Goal: Navigation & Orientation: Find specific page/section

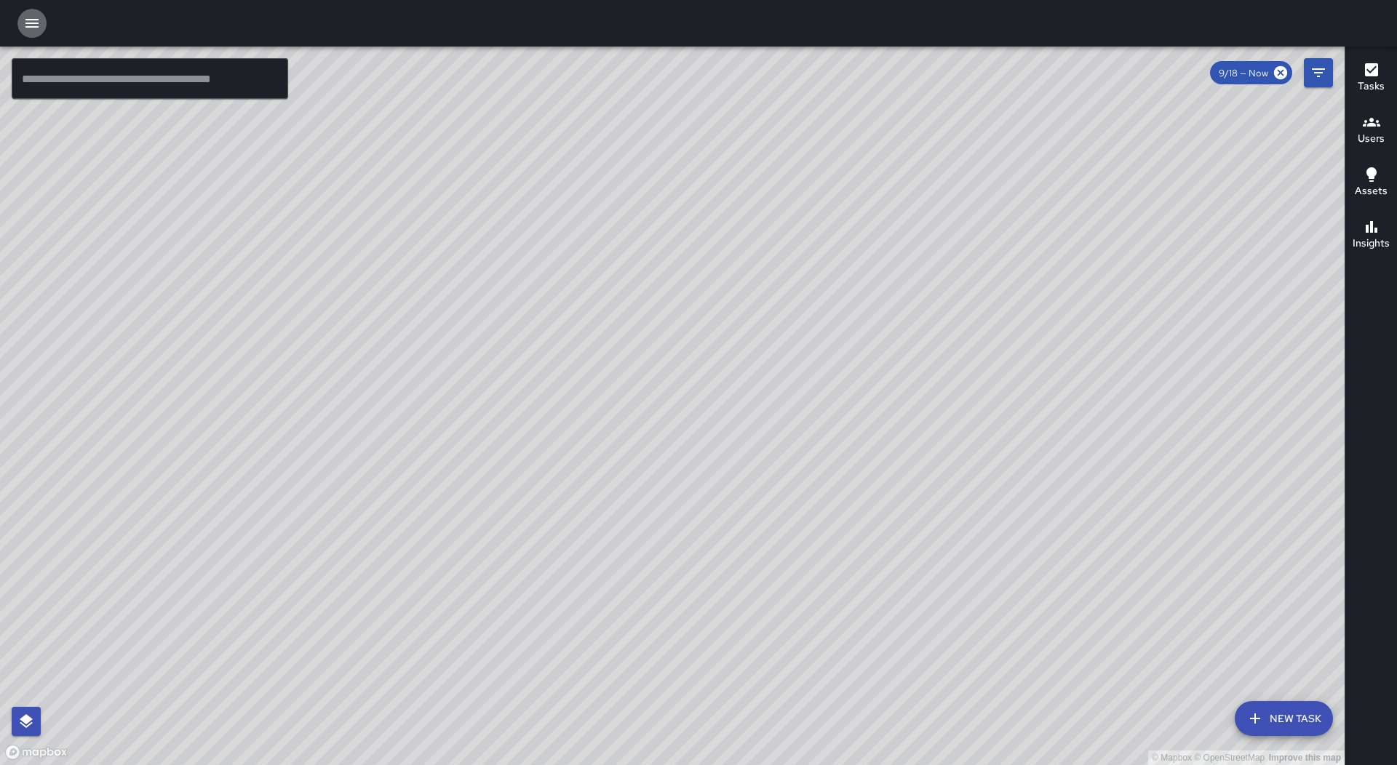
click at [30, 28] on icon "button" at bounding box center [31, 23] width 17 height 17
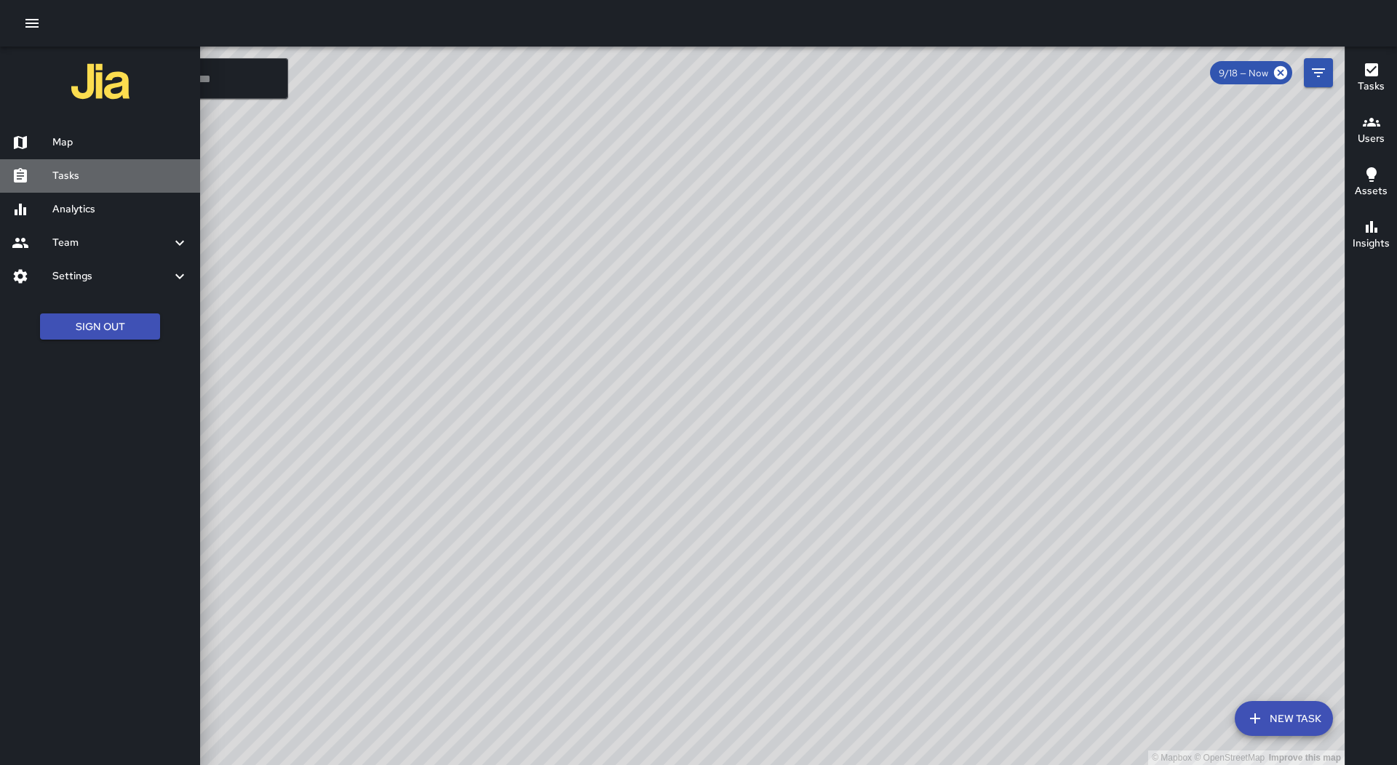
click at [108, 170] on h6 "Tasks" at bounding box center [120, 176] width 136 height 16
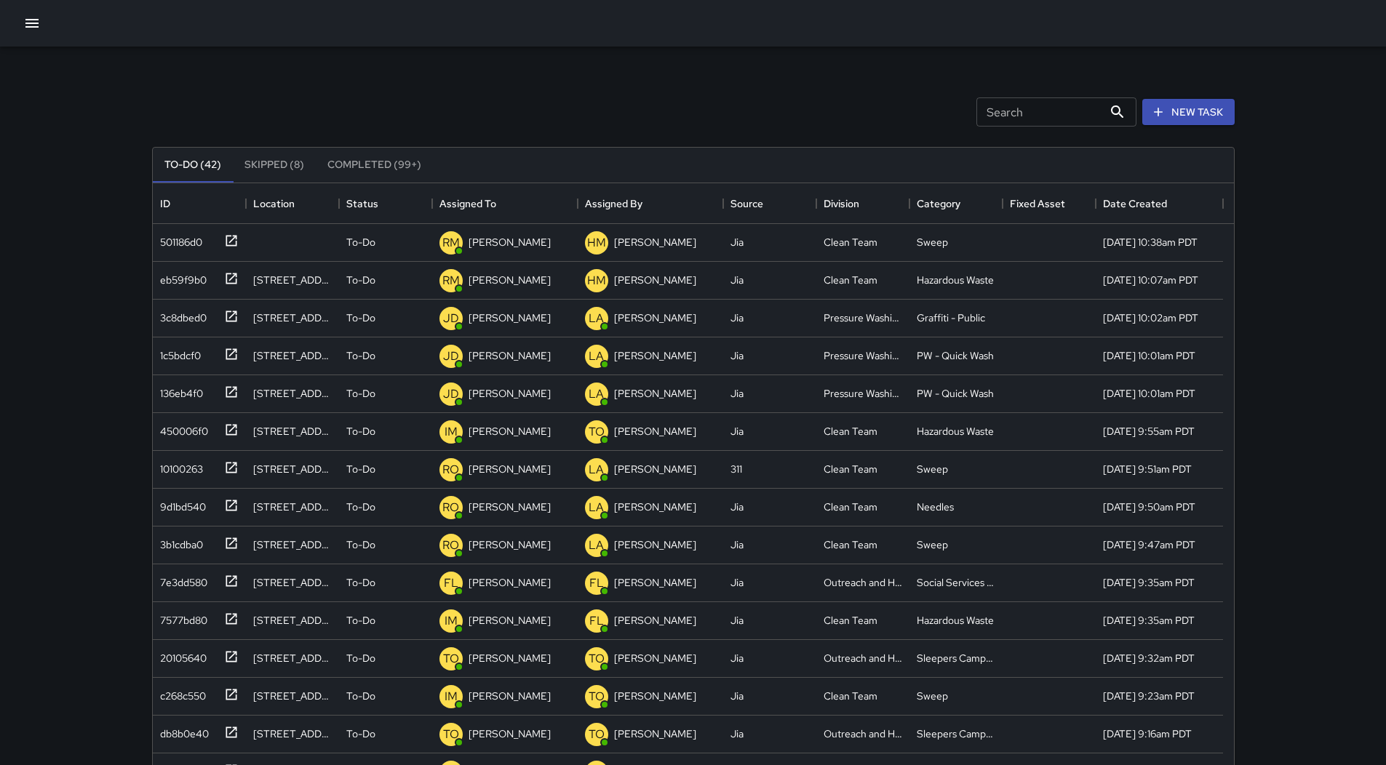
scroll to position [605, 1070]
click at [504, 203] on icon "Sort" at bounding box center [506, 203] width 13 height 13
click at [23, 14] on button "button" at bounding box center [31, 23] width 29 height 29
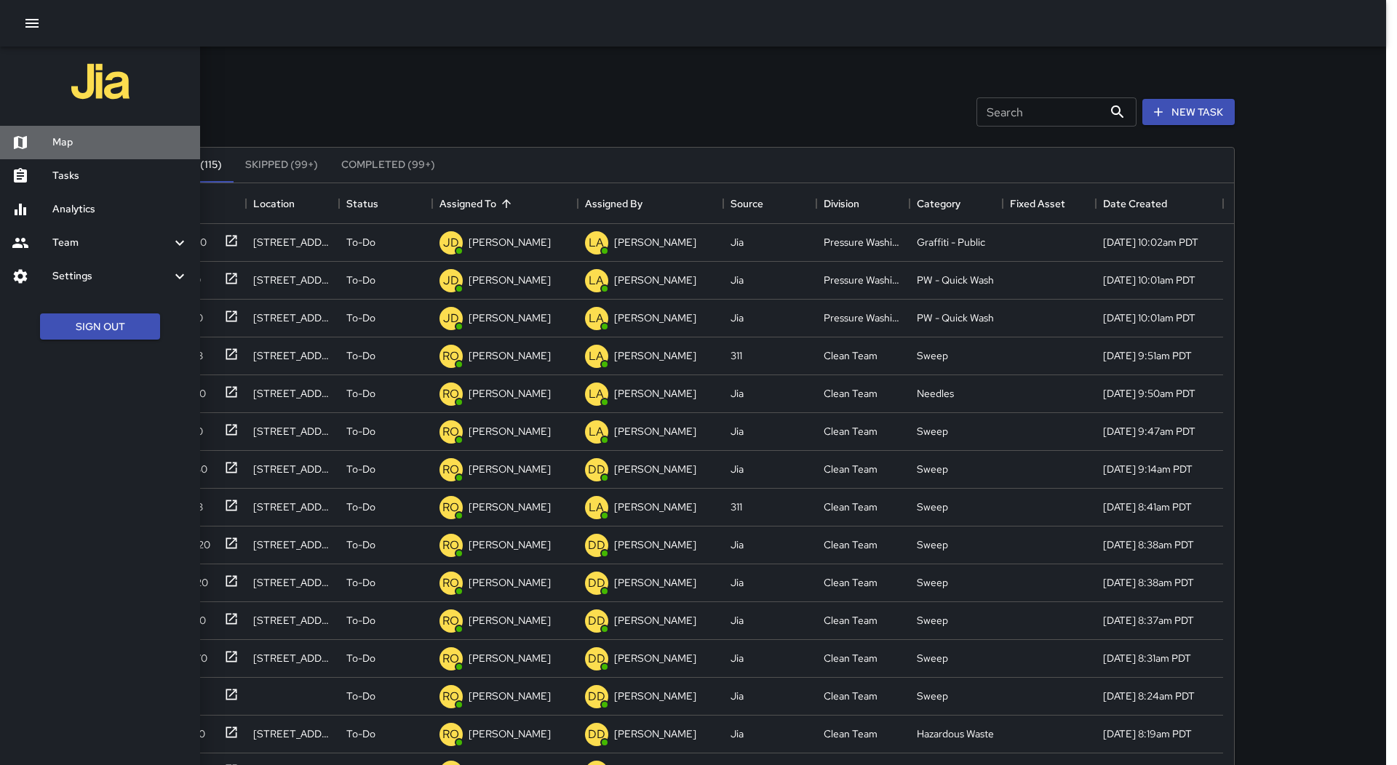
click at [63, 132] on div "Map" at bounding box center [100, 142] width 200 height 33
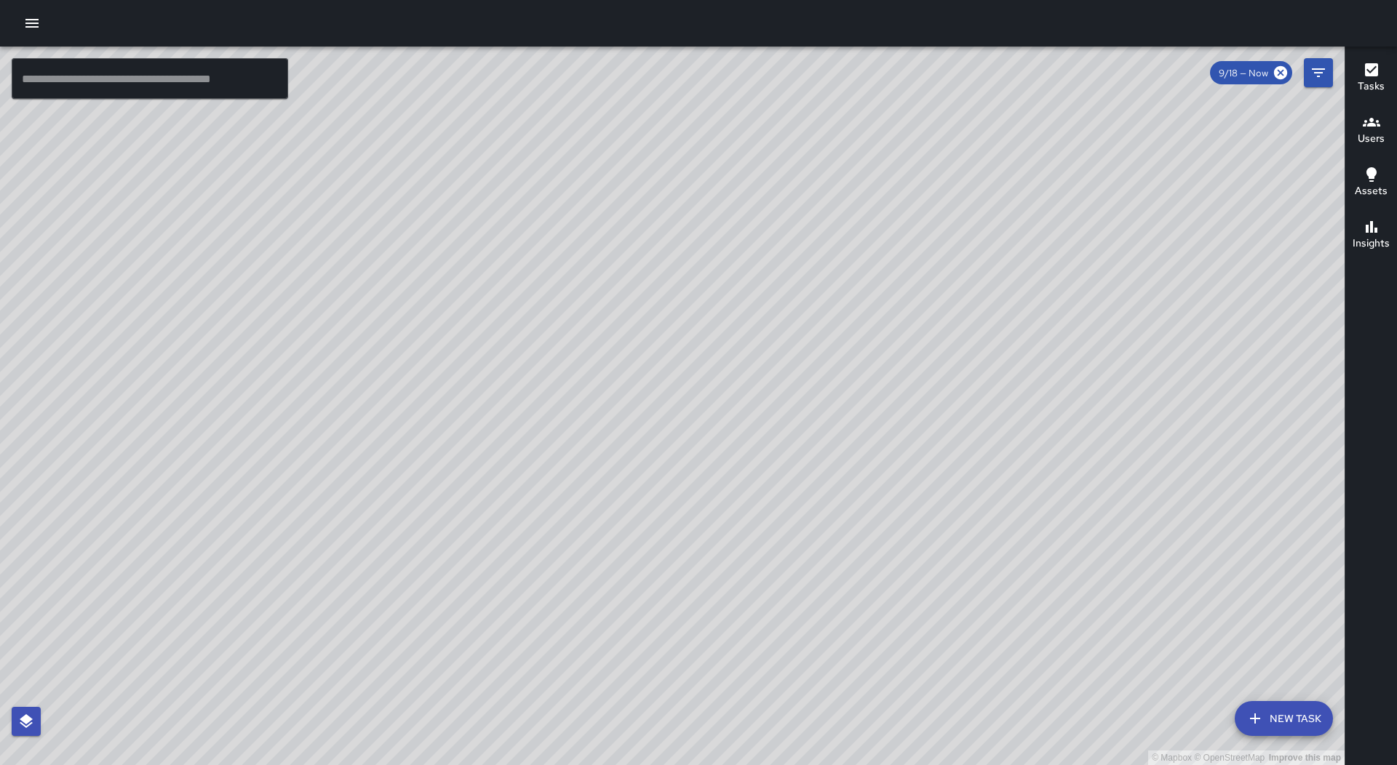
click at [28, 29] on icon "button" at bounding box center [31, 23] width 17 height 17
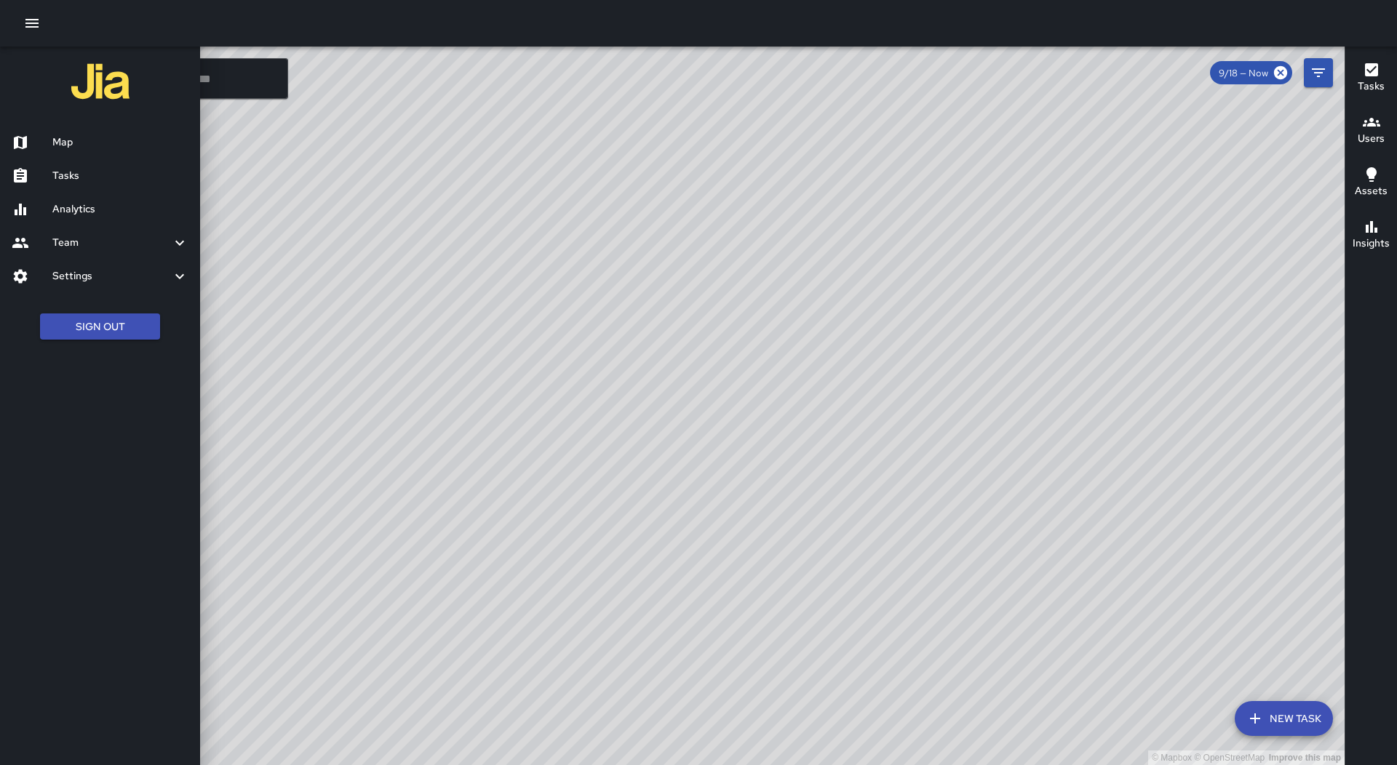
click at [95, 183] on h6 "Tasks" at bounding box center [120, 176] width 136 height 16
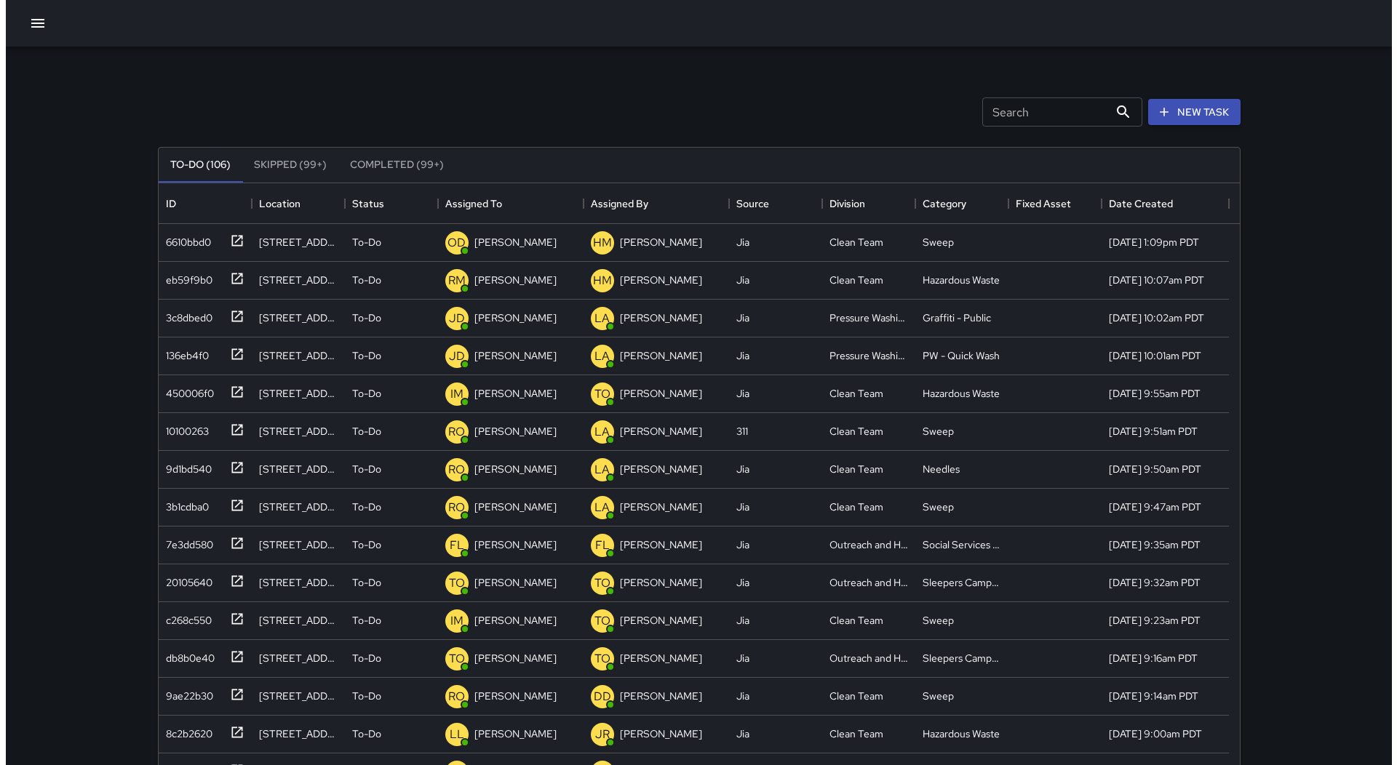
scroll to position [605, 1070]
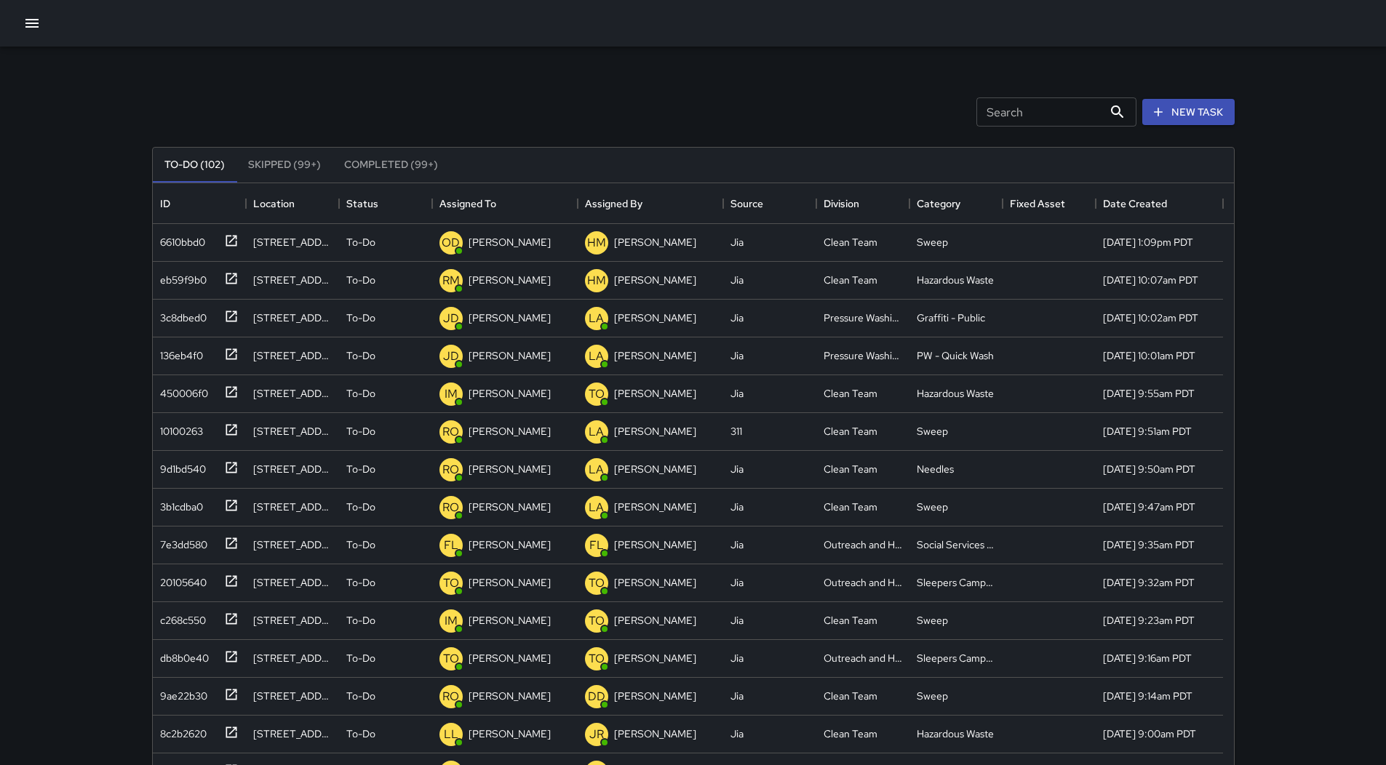
click at [468, 179] on div "To-Do (102) Skipped (99+) Completed (99+)" at bounding box center [693, 165] width 1081 height 35
click at [37, 32] on button "button" at bounding box center [31, 23] width 29 height 29
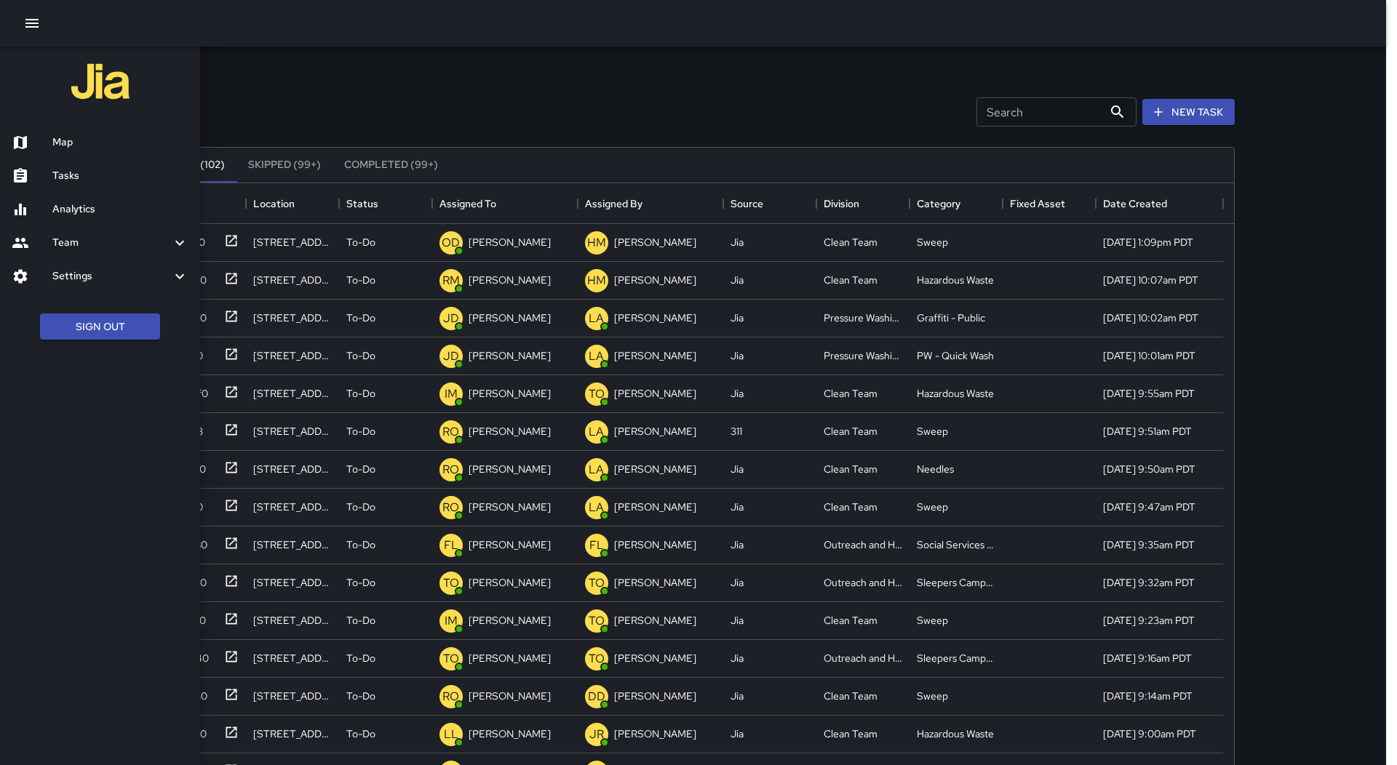
click at [95, 143] on h6 "Map" at bounding box center [120, 143] width 136 height 16
